Goal: Task Accomplishment & Management: Manage account settings

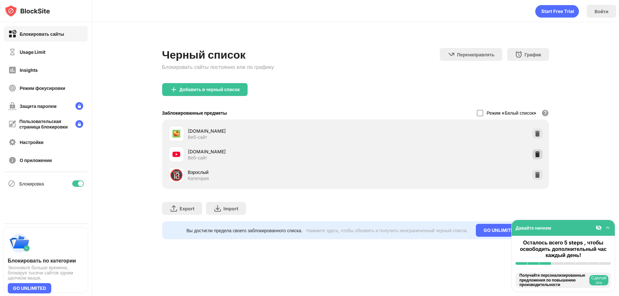
click at [541, 154] on img at bounding box center [538, 154] width 6 height 6
